Goal: Find specific page/section: Find specific page/section

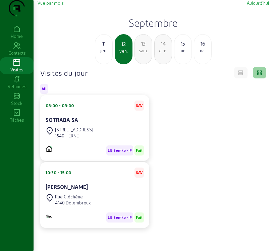
click at [51, 5] on span "Vue par mois" at bounding box center [51, 2] width 26 height 5
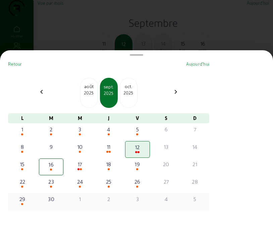
click at [25, 206] on div at bounding box center [22, 204] width 23 height 2
click at [25, 208] on div "29" at bounding box center [22, 202] width 25 height 17
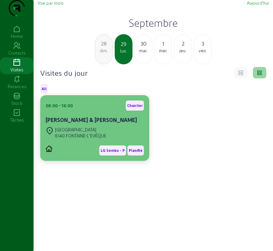
click at [71, 139] on div "6140 FONTAINE-L'EVÊQUE" at bounding box center [80, 136] width 51 height 6
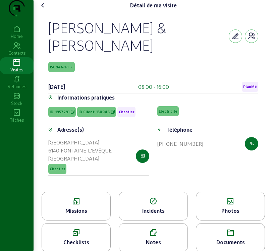
click at [68, 69] on span "150946-1-1" at bounding box center [59, 67] width 19 height 5
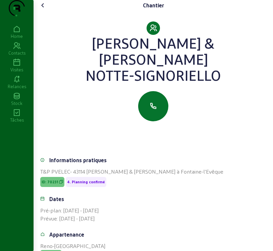
click at [42, 9] on icon at bounding box center [43, 5] width 8 height 8
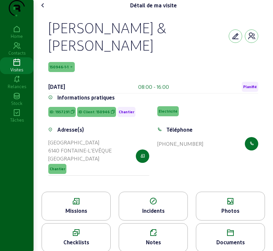
click at [86, 206] on icon at bounding box center [76, 202] width 68 height 8
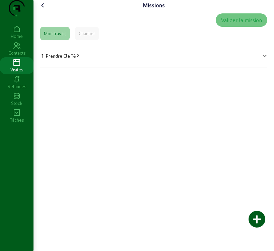
click at [42, 9] on icon at bounding box center [43, 5] width 8 height 8
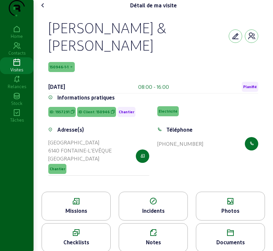
click at [235, 215] on div "Photos" at bounding box center [230, 211] width 68 height 8
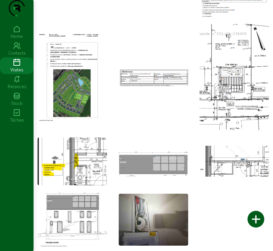
scroll to position [214, 0]
